Goal: Information Seeking & Learning: Learn about a topic

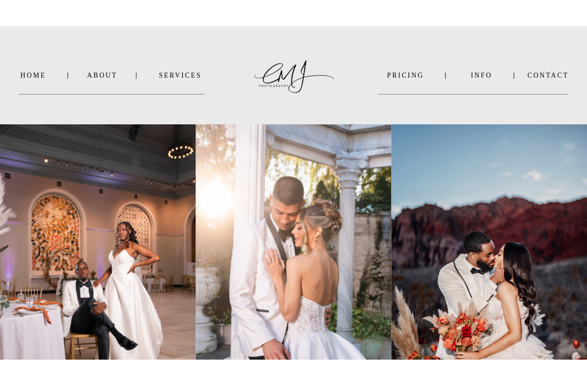
scroll to position [3, 0]
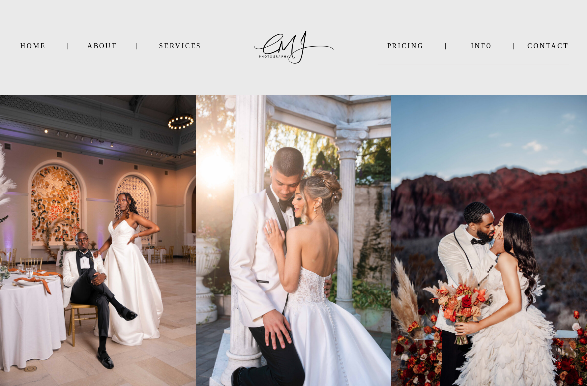
click at [410, 50] on nav "PRICING" at bounding box center [405, 45] width 55 height 7
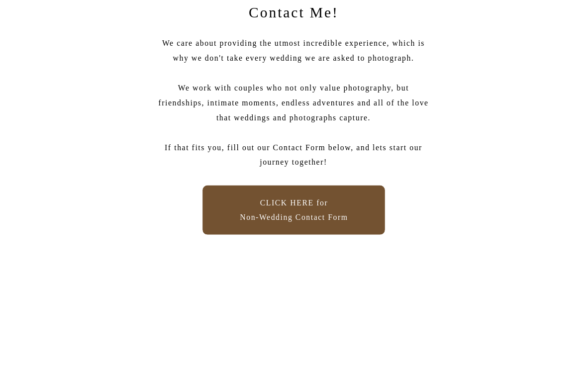
scroll to position [936, 0]
click at [224, 211] on div at bounding box center [293, 209] width 182 height 49
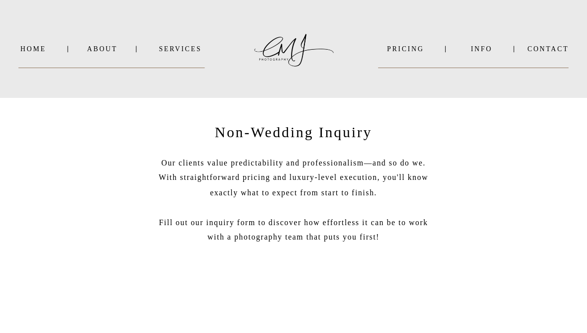
click at [414, 46] on nav "PRICING" at bounding box center [405, 48] width 55 height 7
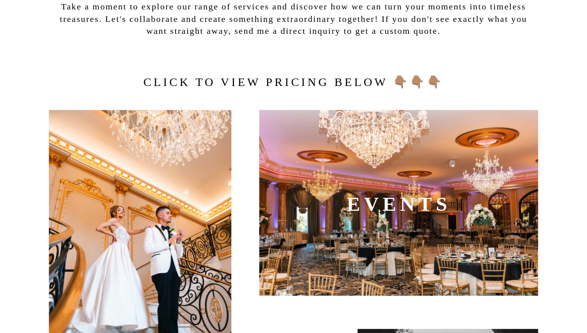
scroll to position [252, 0]
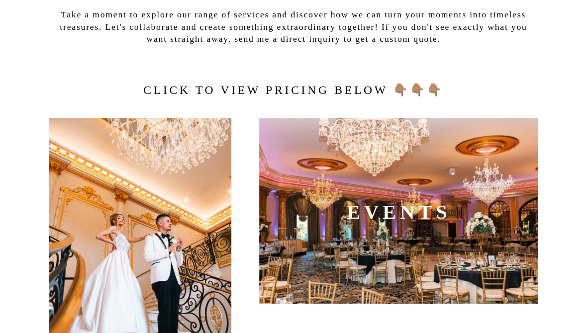
click at [402, 93] on h2 "click to view pricing below 👇🏽👇🏽👇🏽" at bounding box center [293, 89] width 316 height 16
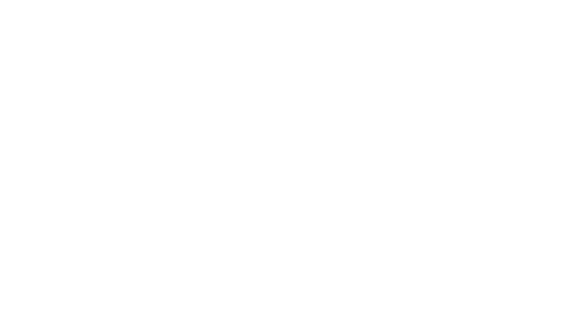
scroll to position [1689, 0]
